Goal: Transaction & Acquisition: Purchase product/service

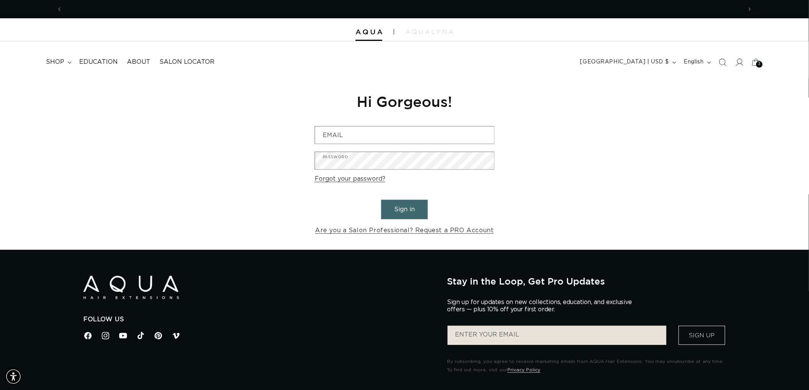
scroll to position [0, 680]
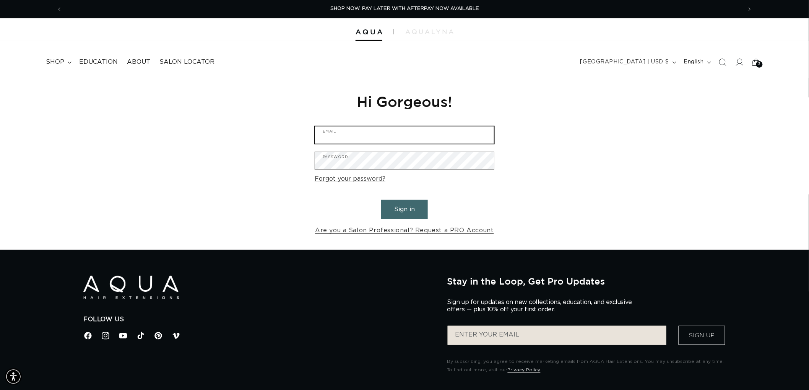
type input "graphics@pabeauty.com"
click at [396, 212] on button "Sign in" at bounding box center [404, 210] width 47 height 20
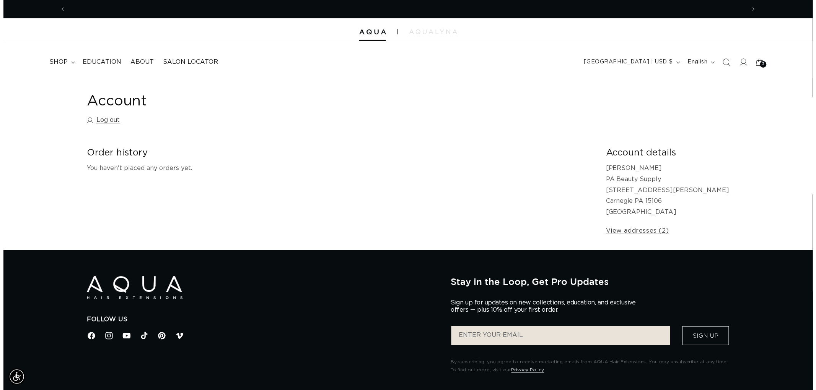
scroll to position [0, 1359]
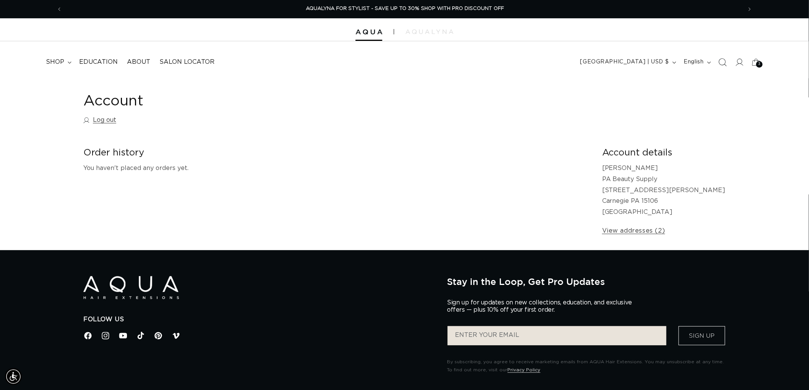
click at [722, 63] on icon "Search" at bounding box center [723, 62] width 8 height 8
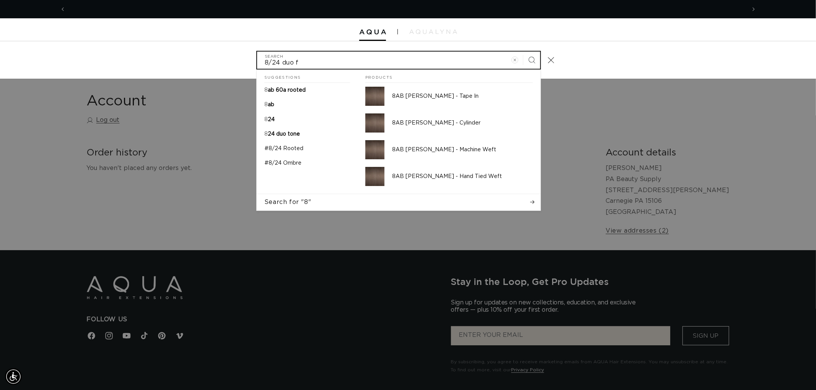
scroll to position [0, 0]
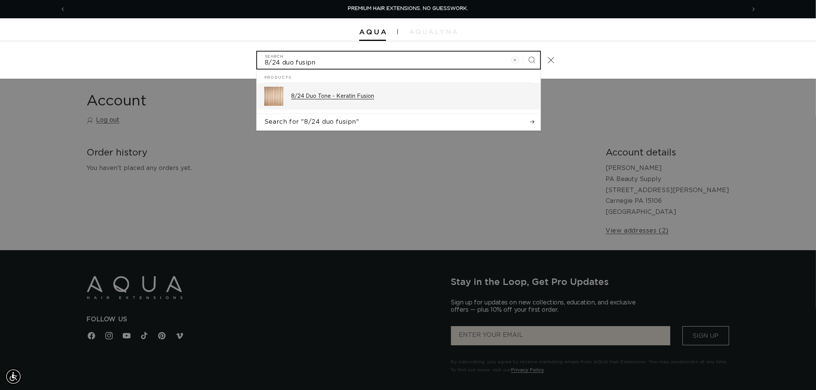
type input "8/24 duo fusipn"
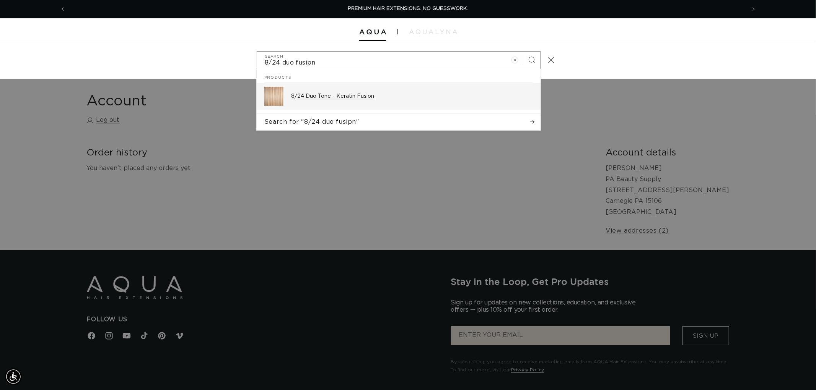
click at [341, 91] on div "8/24 Duo Tone - Keratin Fusion" at bounding box center [412, 96] width 242 height 19
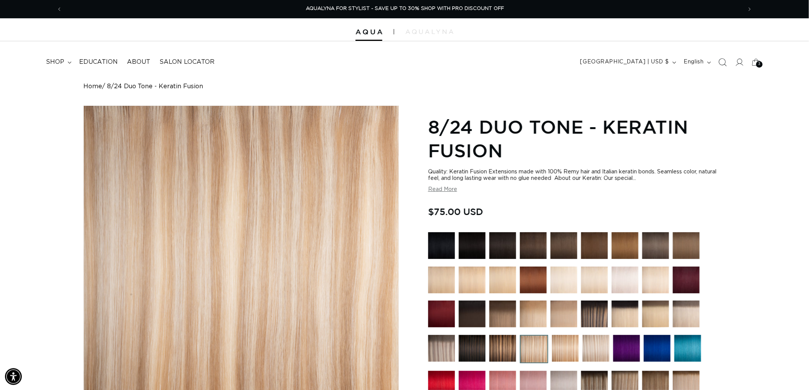
click at [723, 63] on icon "Search" at bounding box center [723, 62] width 8 height 8
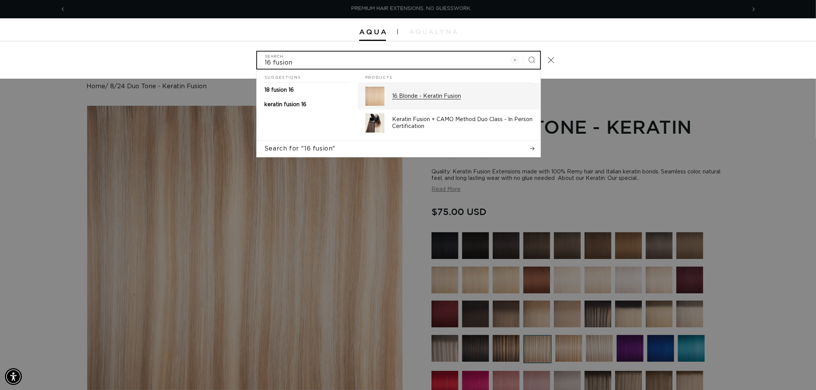
type input "16 fusion"
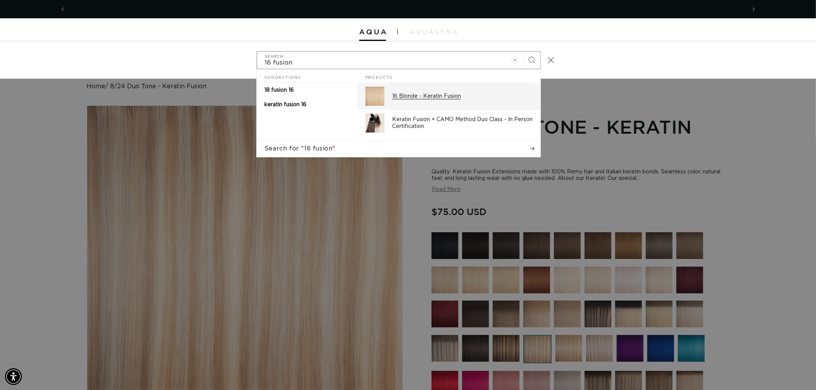
click at [414, 92] on div "16 Blonde - Keratin Fusion" at bounding box center [462, 96] width 141 height 19
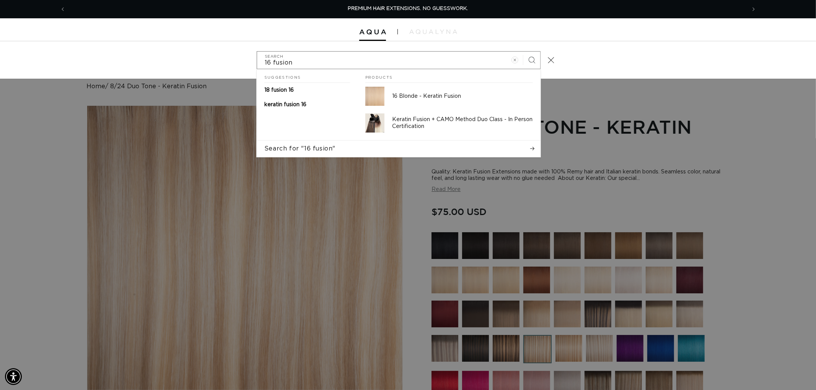
scroll to position [0, 680]
